Goal: Task Accomplishment & Management: Understand process/instructions

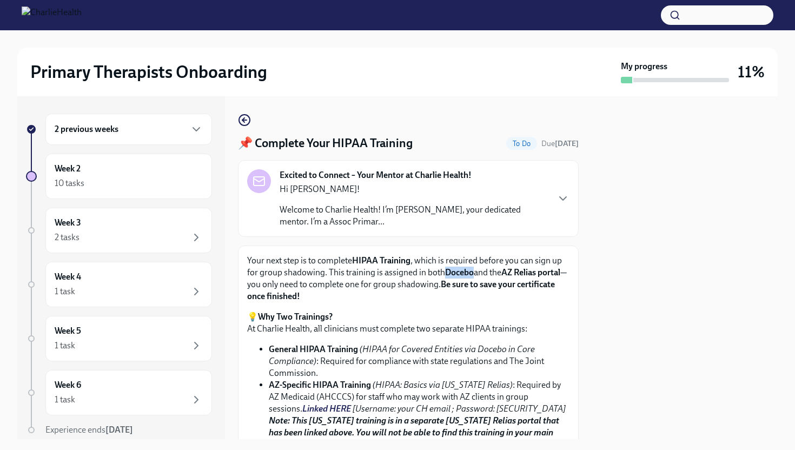
scroll to position [141, 0]
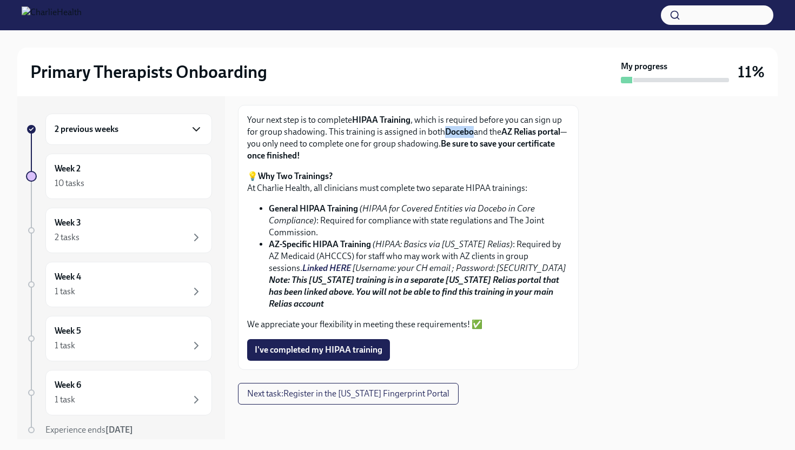
click at [199, 130] on icon "button" at bounding box center [196, 129] width 13 height 13
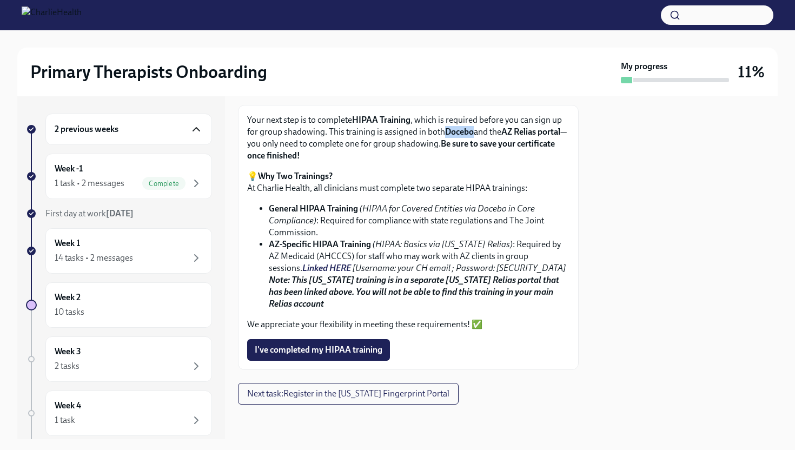
click at [455, 134] on strong "Docebo" at bounding box center [459, 131] width 29 height 10
drag, startPoint x: 473, startPoint y: 133, endPoint x: 445, endPoint y: 130, distance: 28.8
click at [445, 130] on p "Your next step is to complete HIPAA Training , which is required before you can…" at bounding box center [408, 138] width 322 height 48
copy strong "Docebo"
click at [532, 132] on strong "AZ Relias portal" at bounding box center [530, 131] width 59 height 10
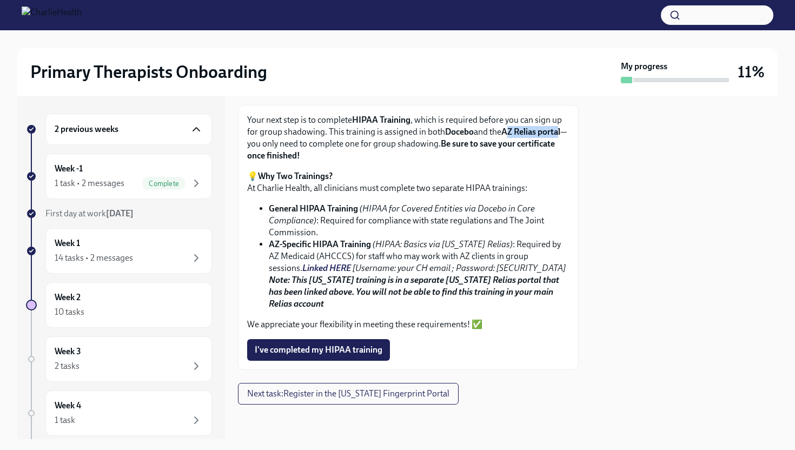
drag, startPoint x: 509, startPoint y: 131, endPoint x: 561, endPoint y: 132, distance: 51.9
click at [560, 132] on strong "AZ Relias portal" at bounding box center [530, 131] width 59 height 10
click at [511, 144] on strong "Be sure to save your certificate once finished!" at bounding box center [401, 149] width 308 height 22
click at [463, 134] on strong "Docebo" at bounding box center [459, 131] width 29 height 10
drag, startPoint x: 474, startPoint y: 133, endPoint x: 445, endPoint y: 130, distance: 28.8
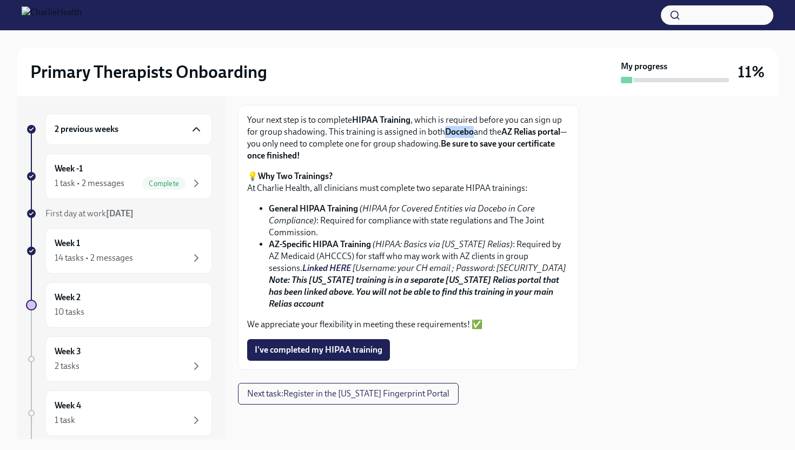
click at [445, 130] on p "Your next step is to complete HIPAA Training , which is required before you can…" at bounding box center [408, 138] width 322 height 48
copy strong "Docebo"
click at [172, 178] on div "Complete" at bounding box center [163, 183] width 43 height 13
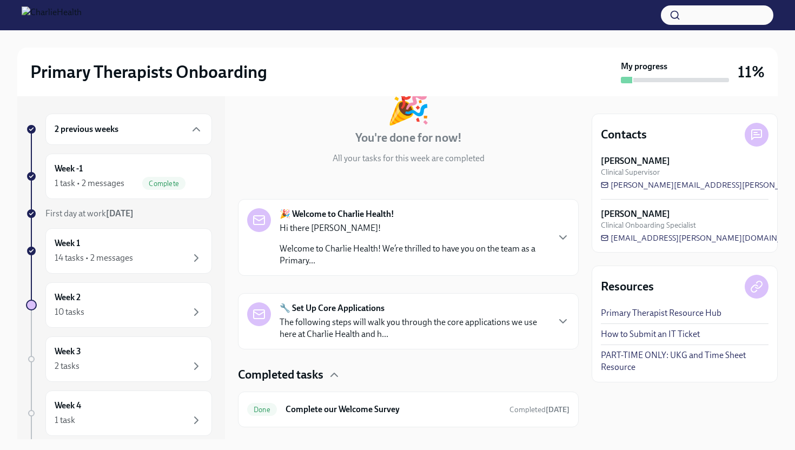
scroll to position [98, 0]
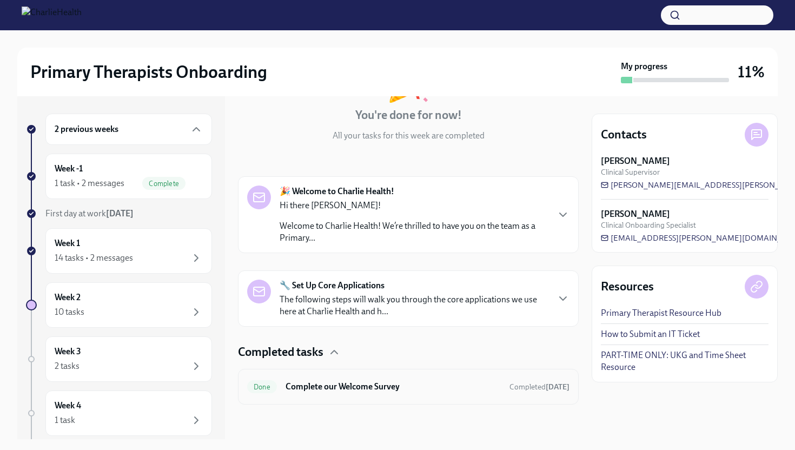
click at [338, 385] on h6 "Complete our Welcome Survey" at bounding box center [392, 387] width 215 height 12
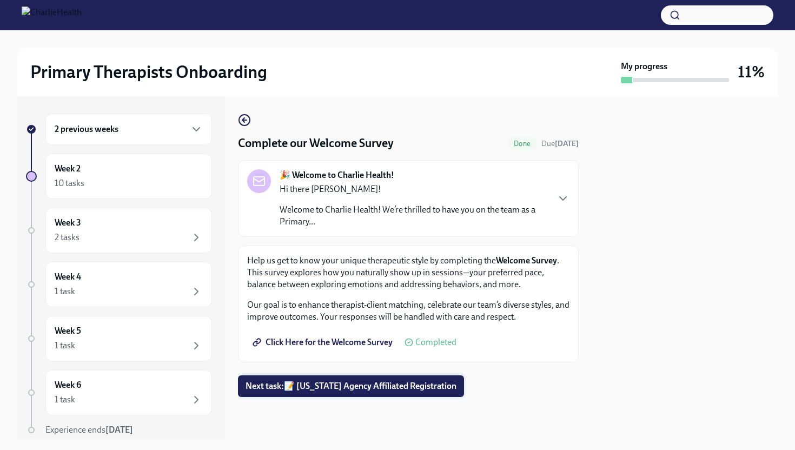
click at [332, 387] on span "Next task : 📝 [US_STATE] Agency Affiliated Registration" at bounding box center [350, 386] width 211 height 11
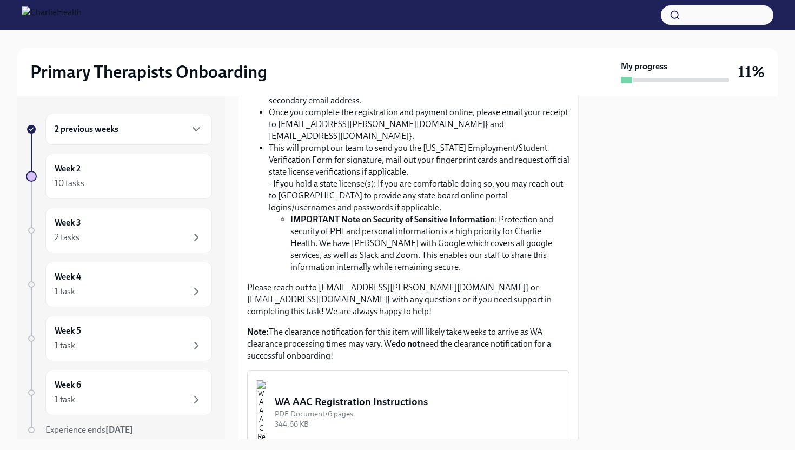
scroll to position [187, 0]
